Goal: Task Accomplishment & Management: Manage account settings

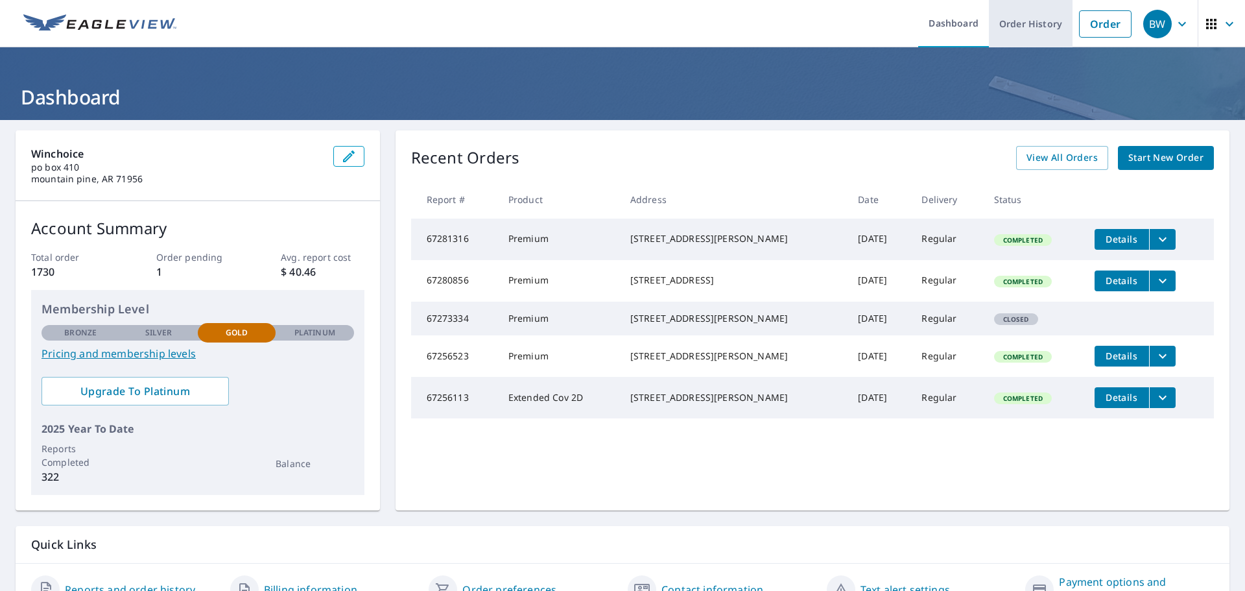
click at [1014, 27] on link "Order History" at bounding box center [1031, 23] width 84 height 47
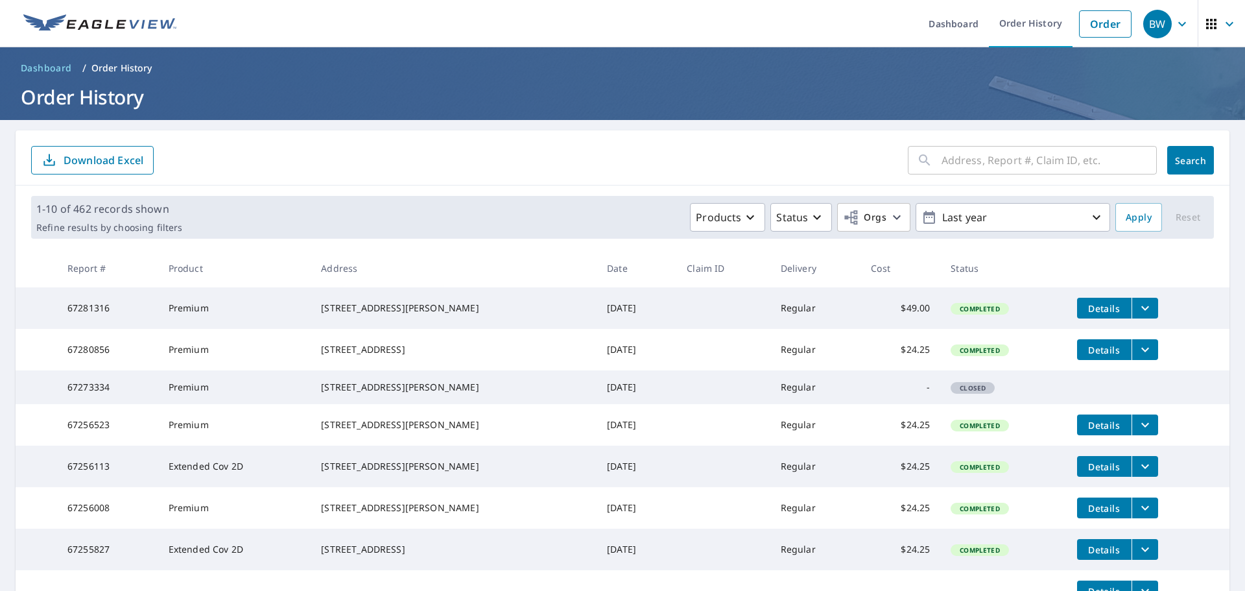
drag, startPoint x: 954, startPoint y: 167, endPoint x: 959, endPoint y: 157, distance: 10.7
click at [955, 164] on input "text" at bounding box center [1048, 160] width 215 height 36
type input "[STREET_ADDRESS][PERSON_NAME]"
click button "Search" at bounding box center [1190, 160] width 47 height 29
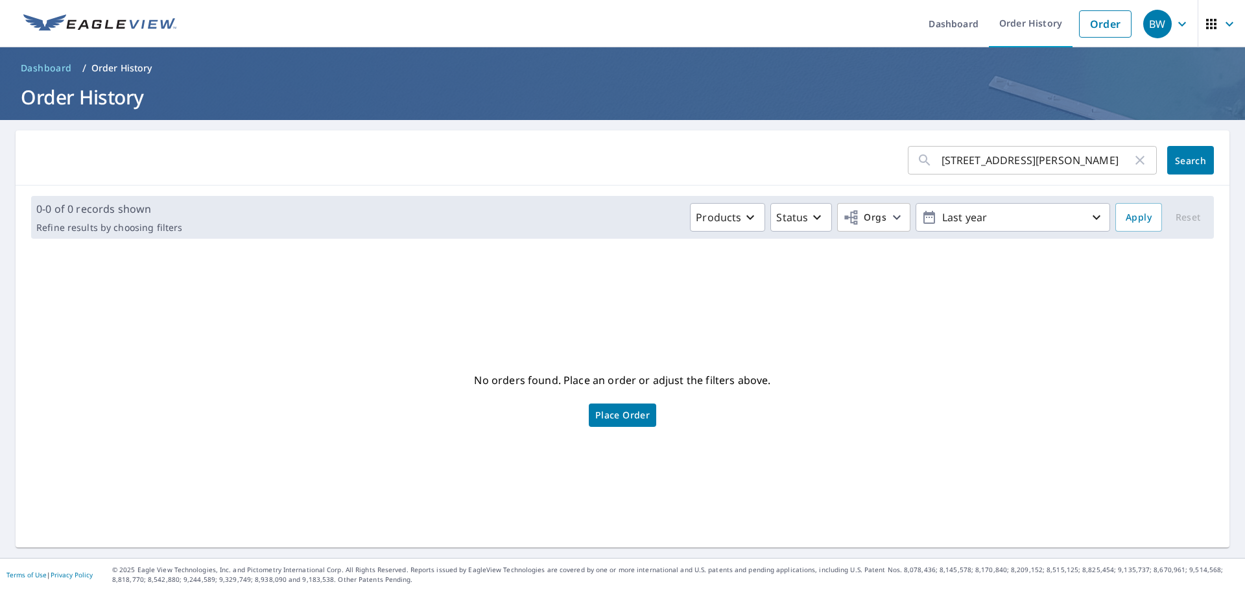
click at [1017, 159] on input "[STREET_ADDRESS][PERSON_NAME]" at bounding box center [1036, 160] width 191 height 36
type input "190 [PERSON_NAME]"
click button "Search" at bounding box center [1190, 160] width 47 height 29
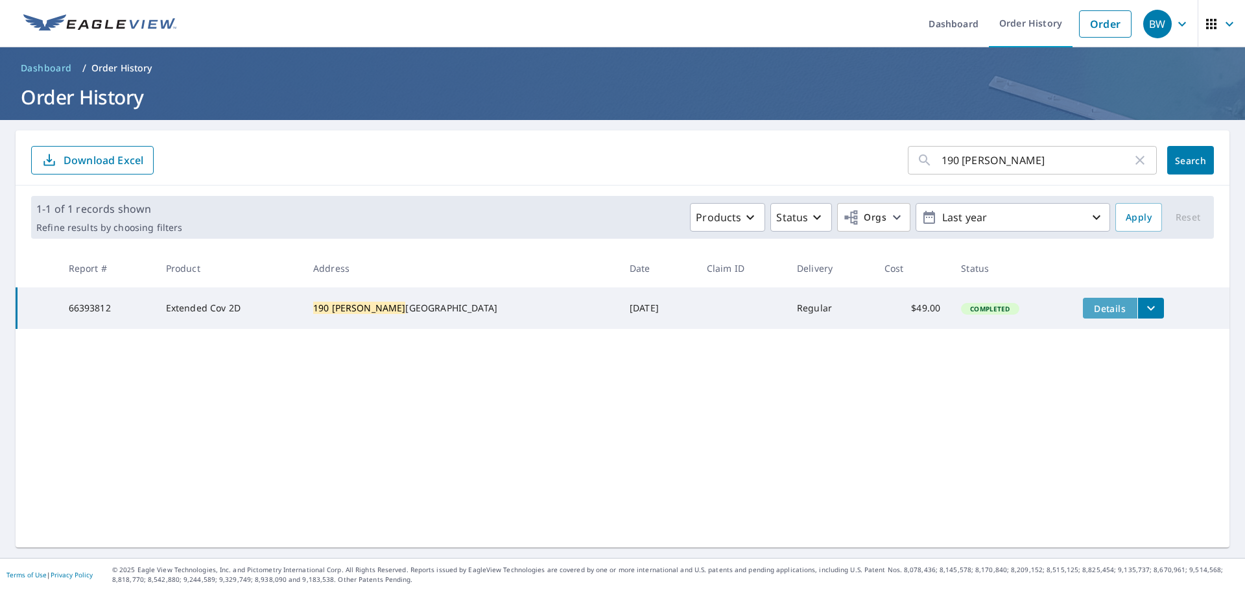
click at [1090, 308] on span "Details" at bounding box center [1109, 308] width 39 height 12
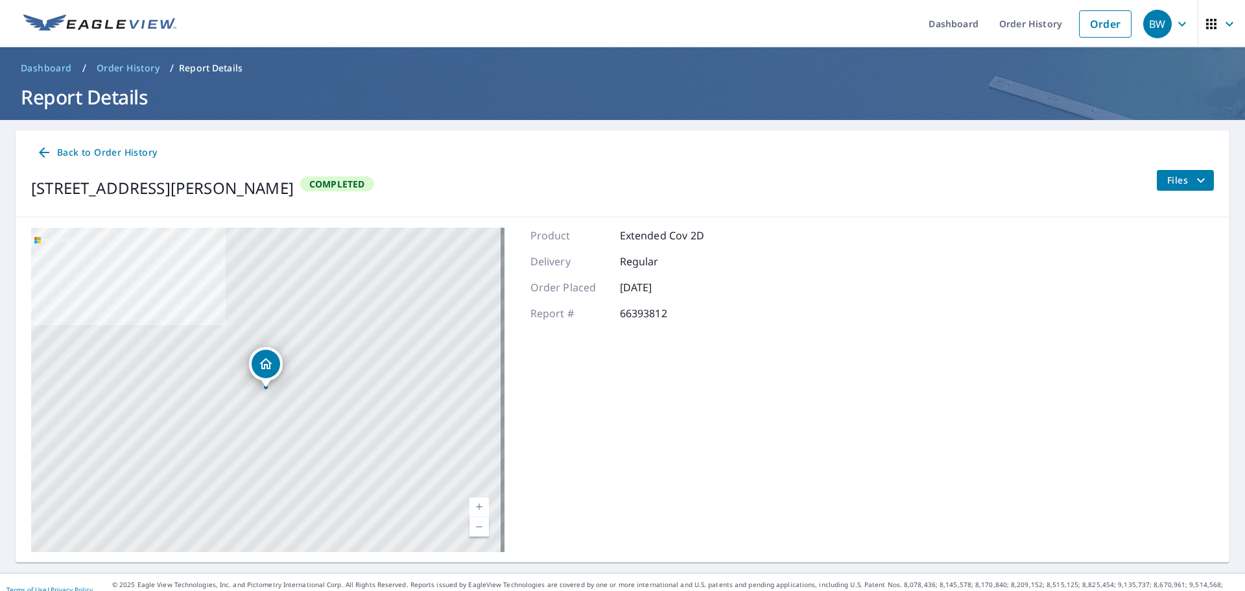
click at [1174, 180] on span "Files" at bounding box center [1187, 180] width 41 height 16
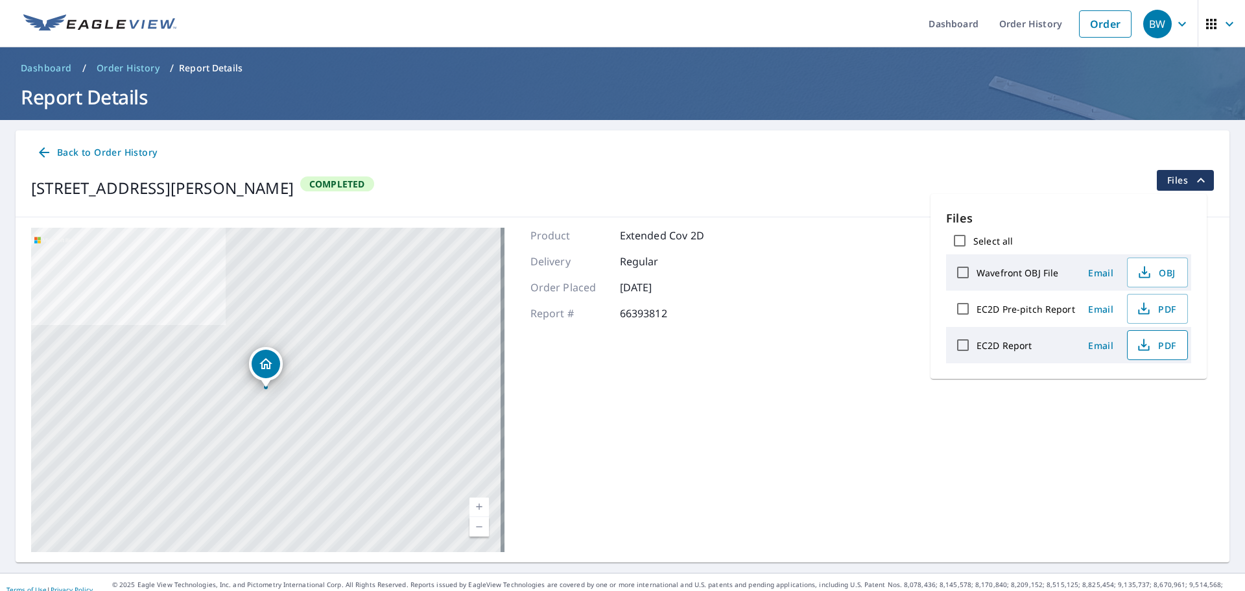
click at [1163, 342] on span "PDF" at bounding box center [1155, 345] width 41 height 16
click at [1158, 307] on span "PDF" at bounding box center [1155, 309] width 41 height 16
